Goal: Information Seeking & Learning: Find specific page/section

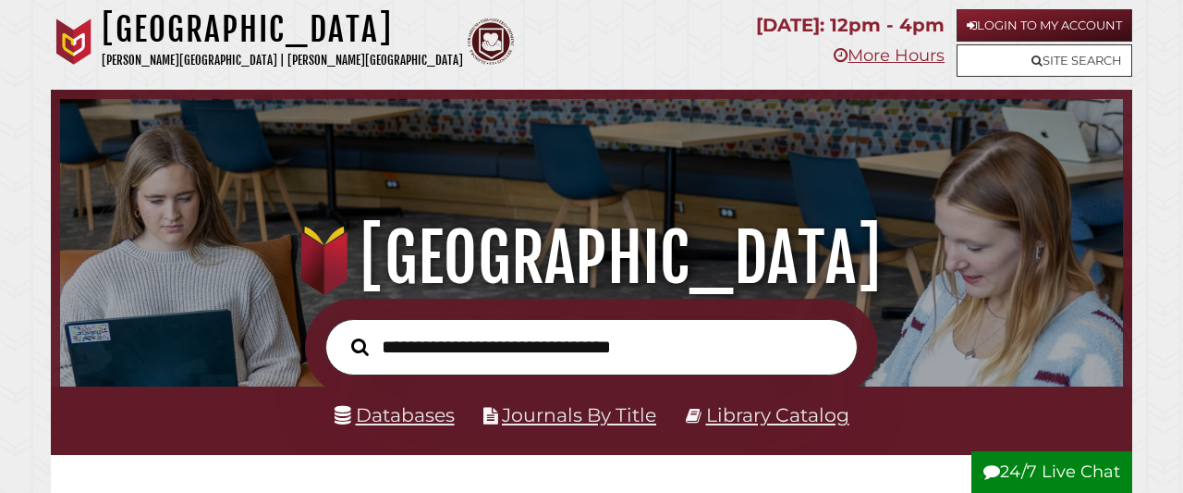
scroll to position [351, 1054]
click at [385, 421] on link "Databases" at bounding box center [395, 414] width 120 height 23
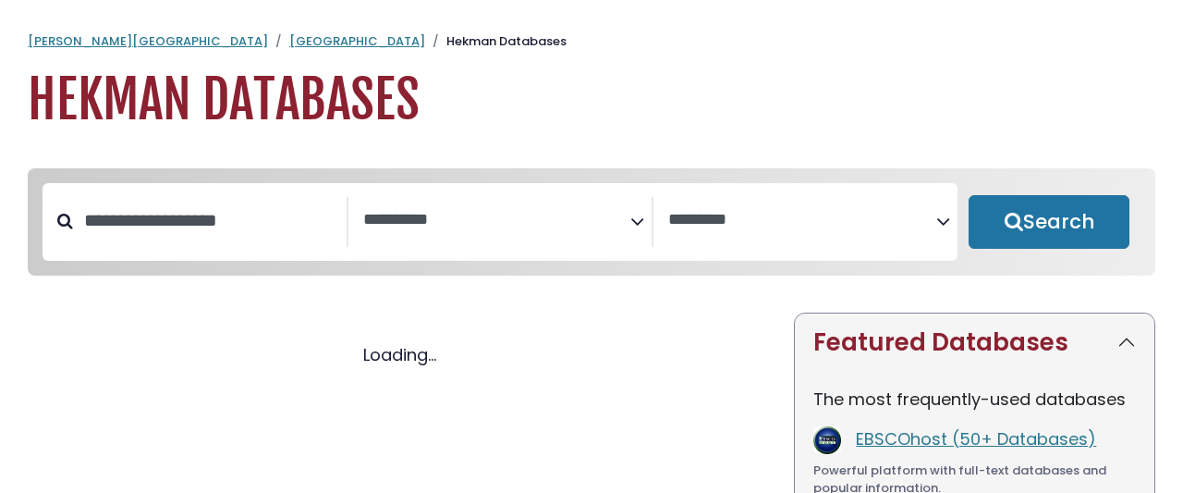
select select "Database Subject Filter"
select select "Database Vendors Filter"
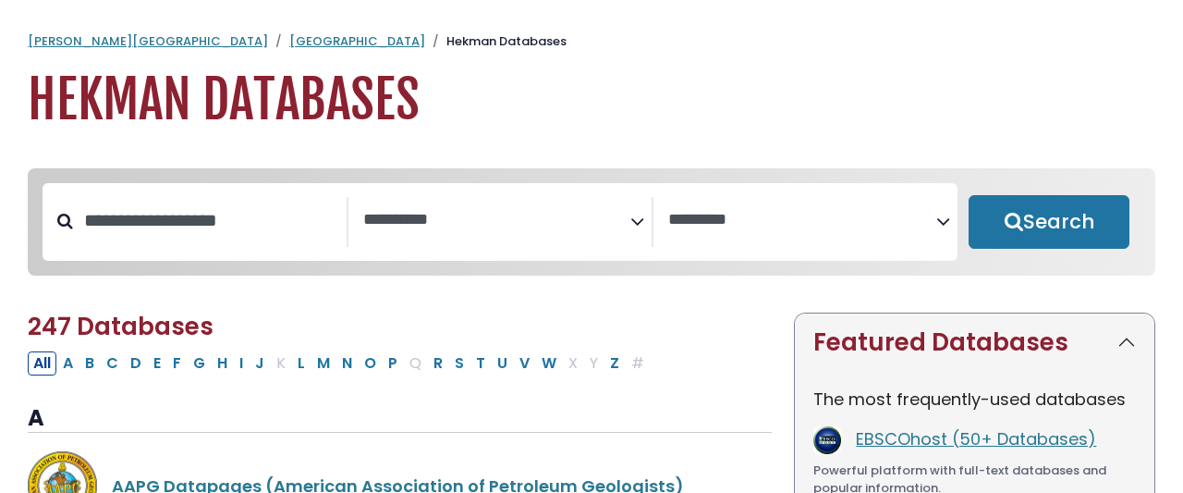
select select "Database Subject Filter"
select select "Database Vendors Filter"
click at [252, 205] on input "Search database by title or keyword" at bounding box center [210, 220] width 274 height 31
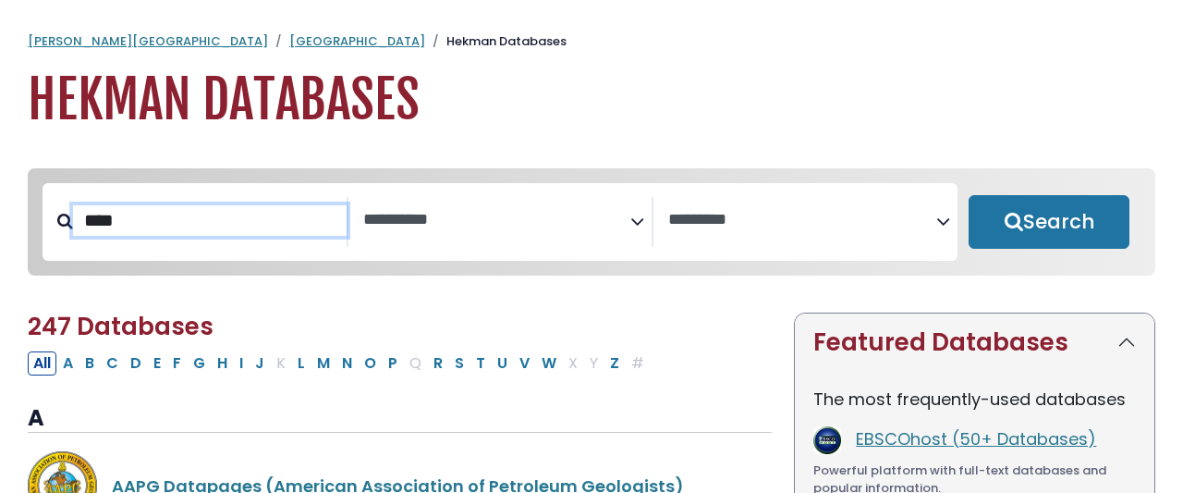
type input "****"
click at [969, 195] on button "Search" at bounding box center [1049, 222] width 161 height 54
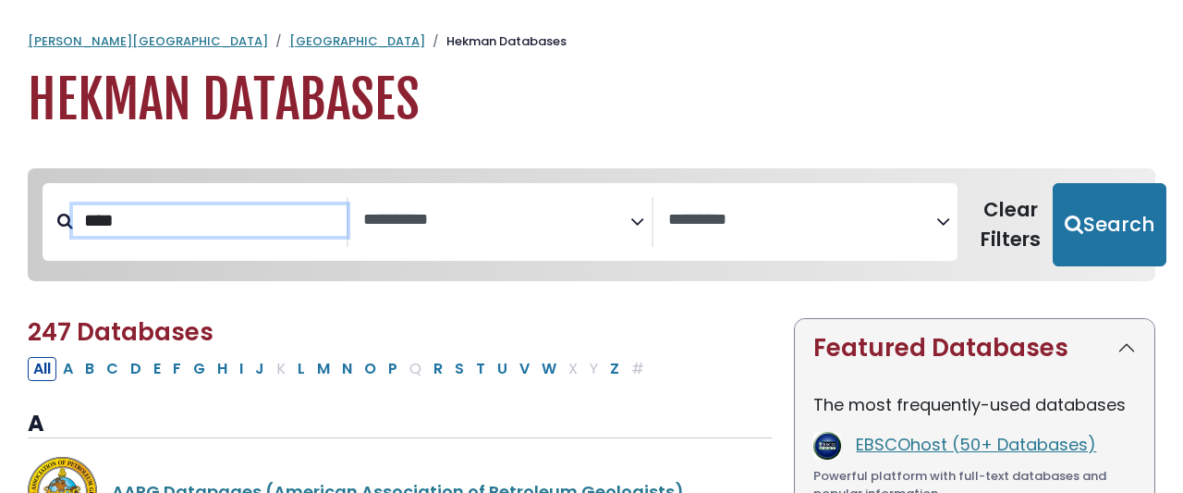
select select "Database Subject Filter"
select select "Database Vendors Filter"
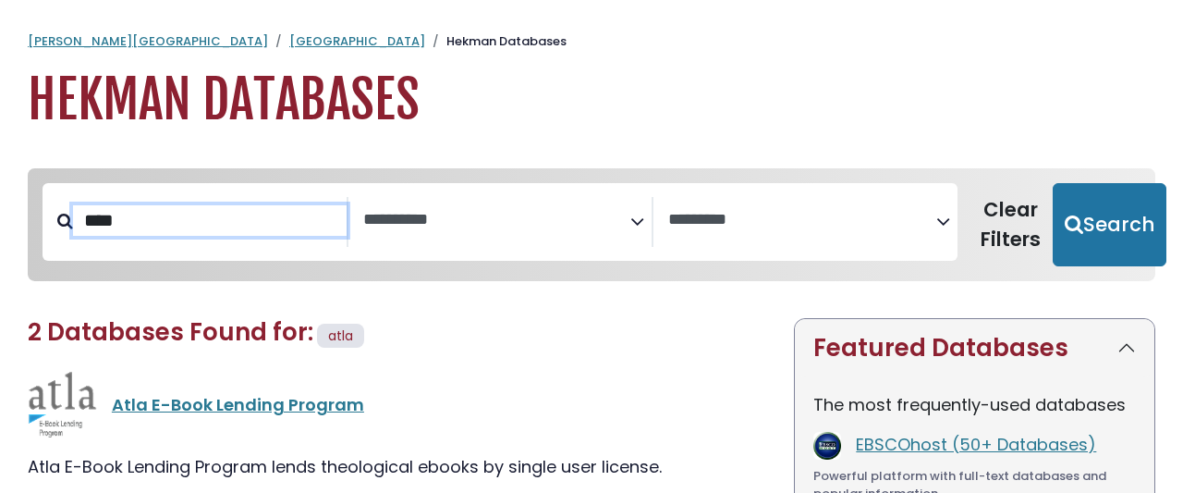
scroll to position [266, 0]
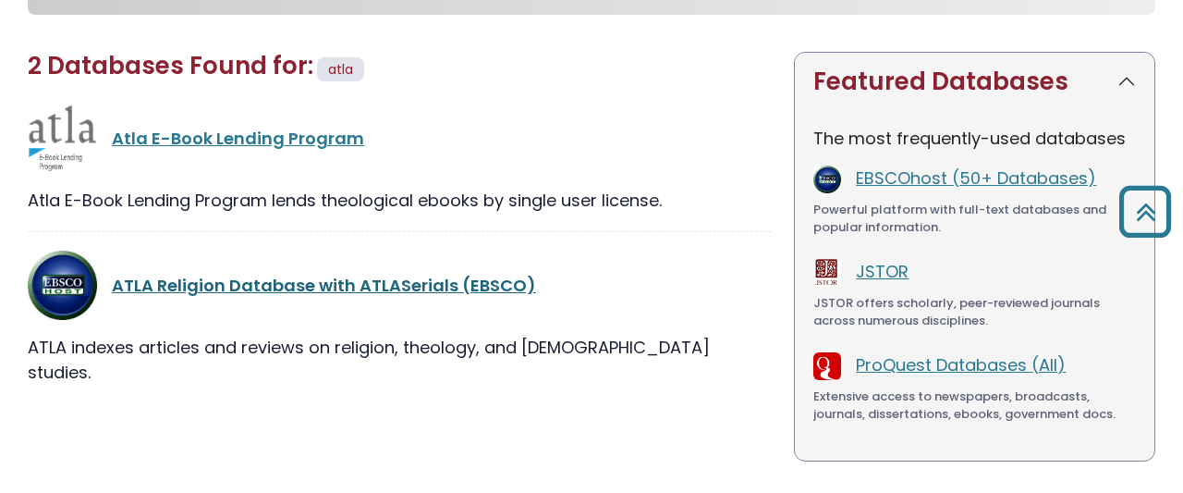
click at [156, 274] on link "ATLA Religion Database with ATLASerials (EBSCO)" at bounding box center [324, 285] width 424 height 23
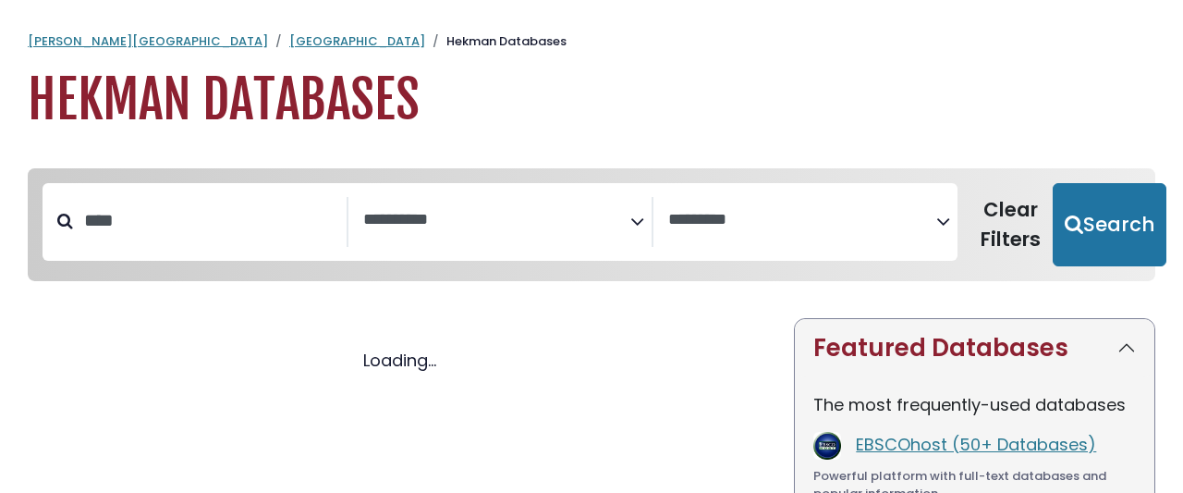
select select "Database Subject Filter"
select select "Database Vendors Filter"
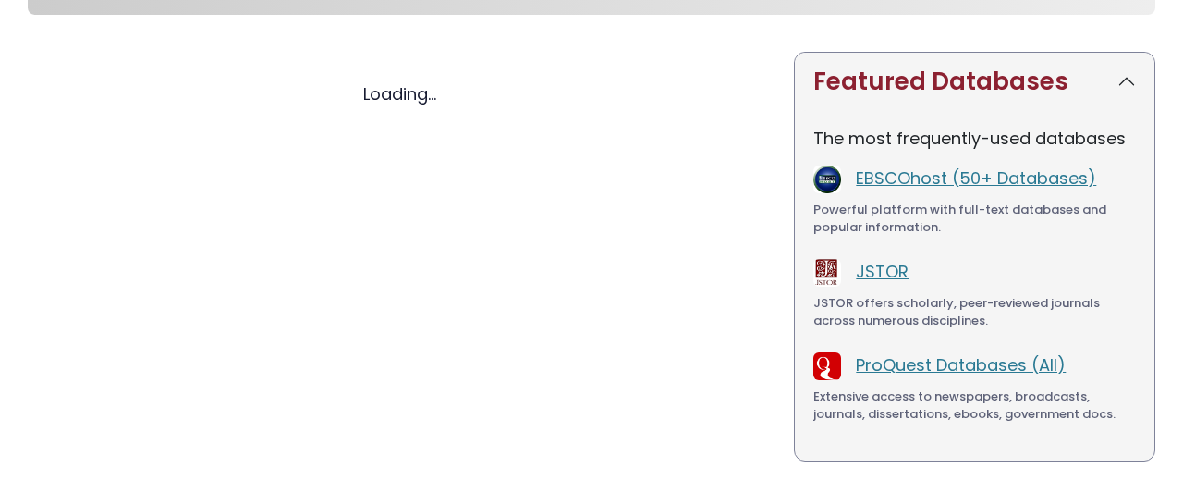
select select "Database Subject Filter"
select select "Database Vendors Filter"
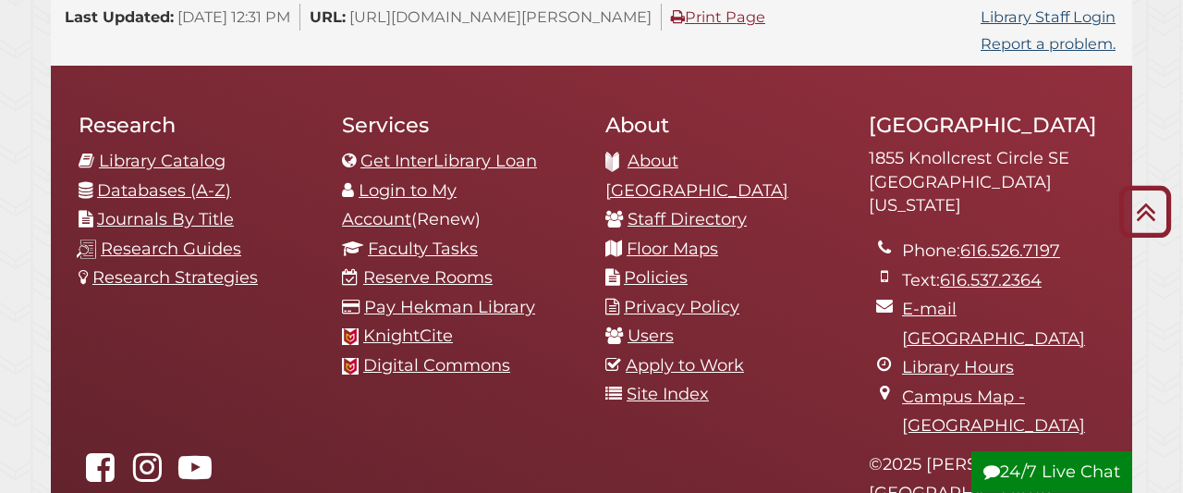
scroll to position [1953, 0]
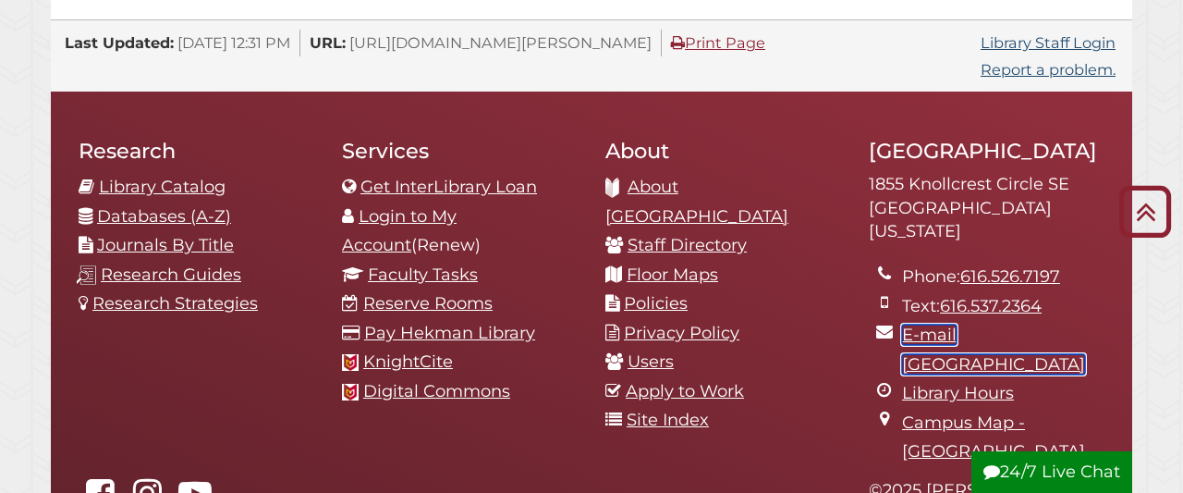
click at [927, 325] on link "E-mail [GEOGRAPHIC_DATA]" at bounding box center [993, 350] width 183 height 50
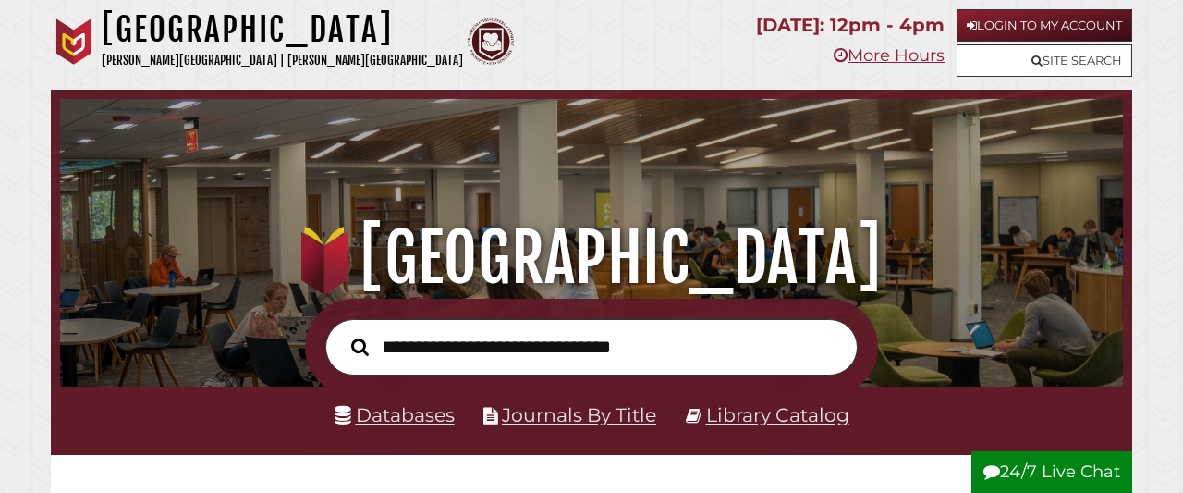
scroll to position [351, 1054]
click at [753, 423] on link "Library Catalog" at bounding box center [777, 414] width 143 height 23
